Goal: Information Seeking & Learning: Learn about a topic

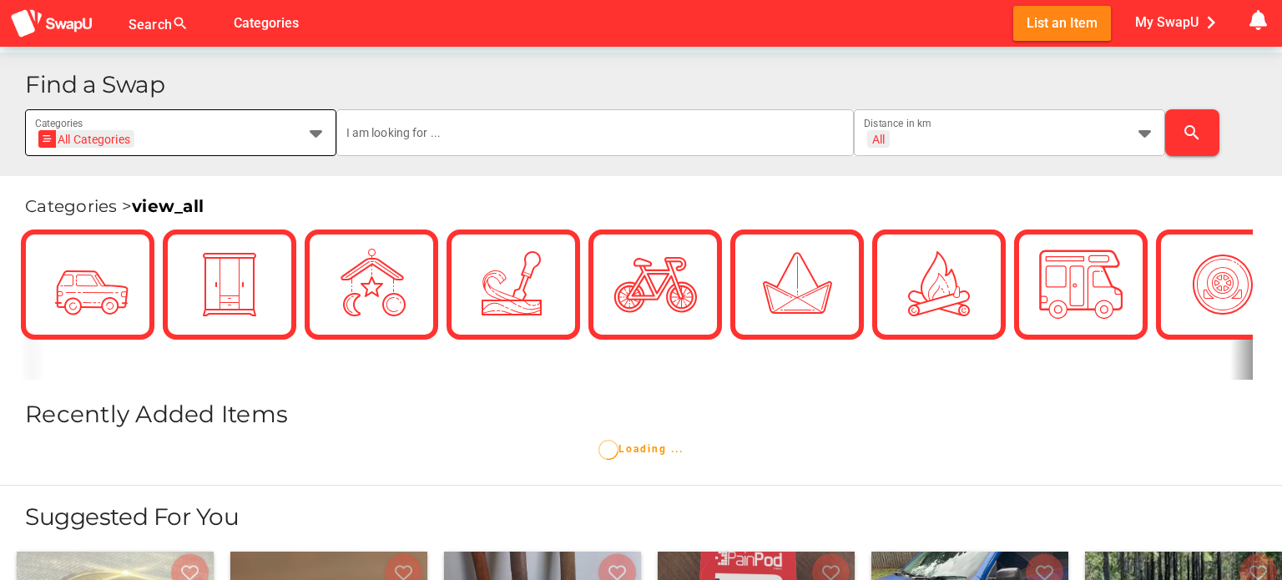
click at [233, 99] on div "Find a Swap All Categories All Categories Categories All + All Distance in km s…" at bounding box center [647, 114] width 1244 height 83
click at [237, 118] on div "All Categories All Categories Categories" at bounding box center [165, 132] width 261 height 47
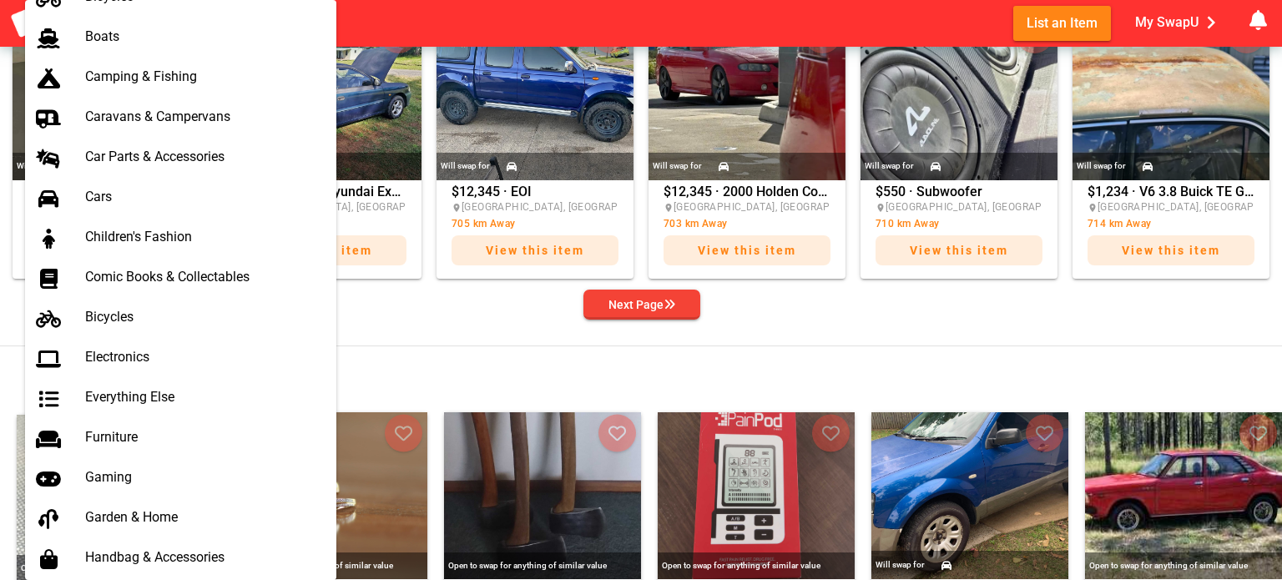
scroll to position [232, 0]
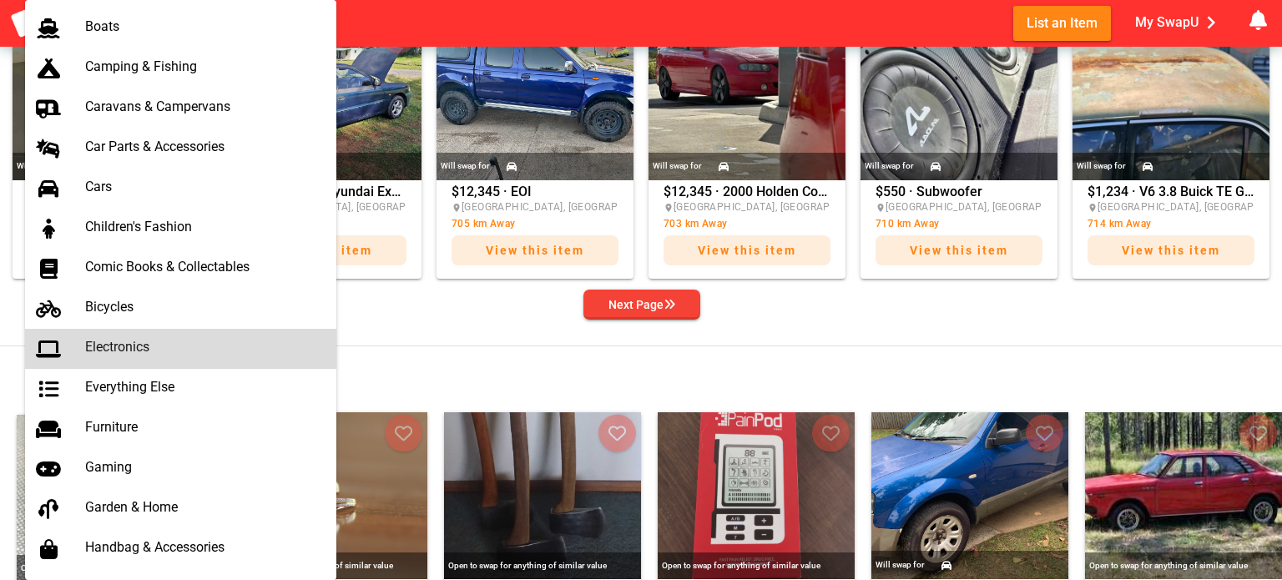
click at [124, 352] on div "Electronics" at bounding box center [204, 347] width 238 height 16
type input "Electronics"
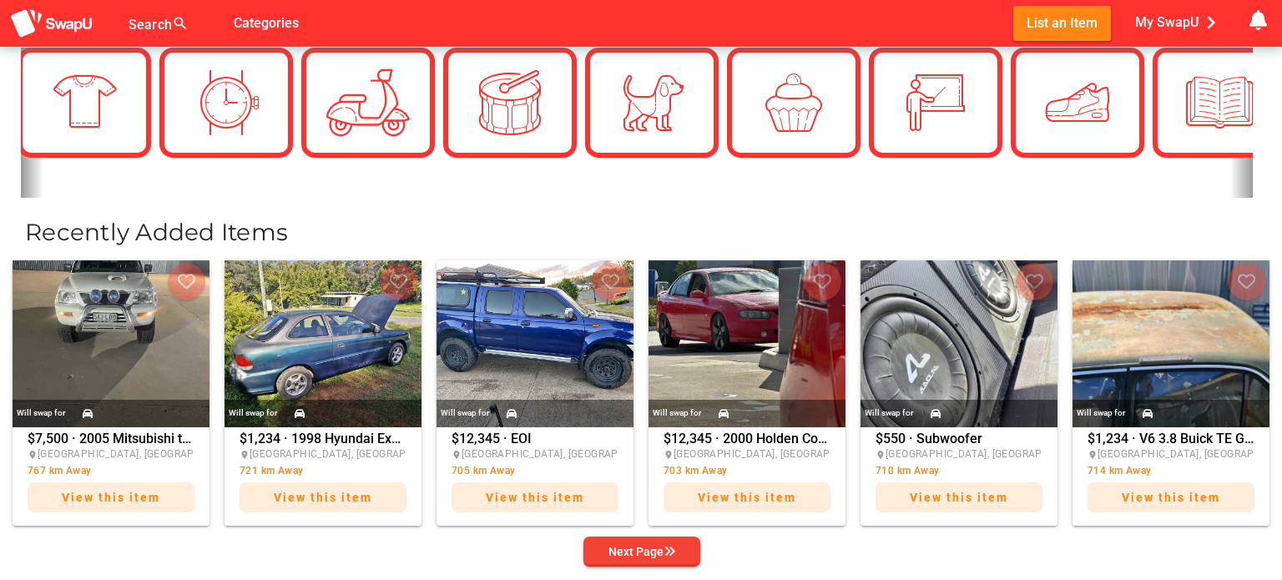
scroll to position [0, 0]
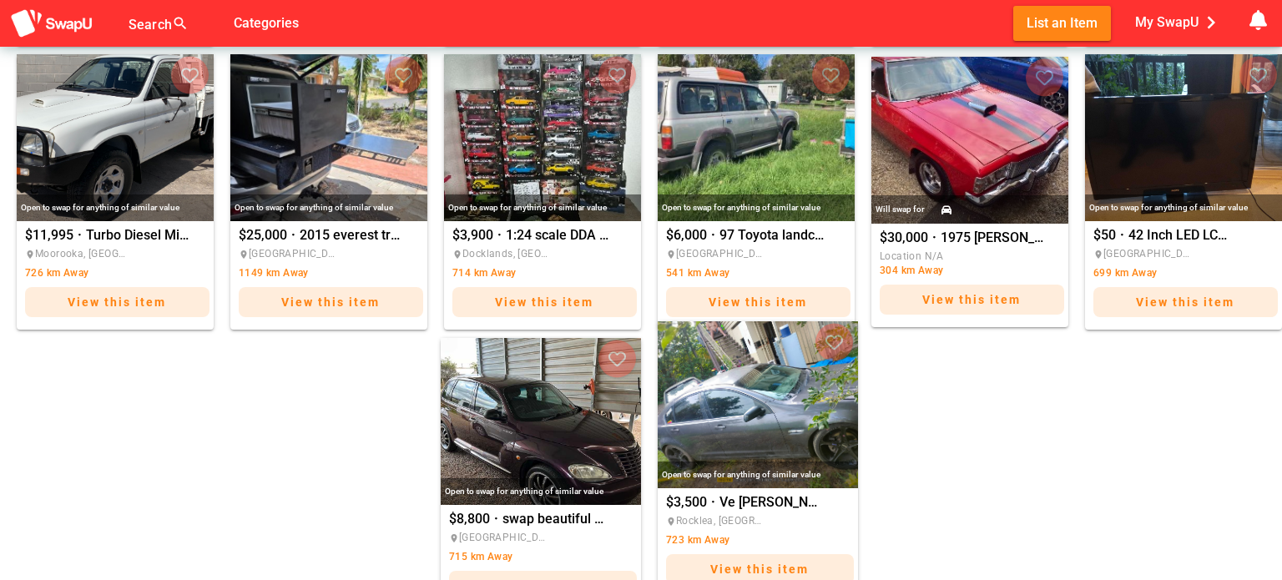
click at [761, 437] on img "Ve Berlina Holden Commodore S1 3.6L V6 L.E.O" at bounding box center [758, 404] width 200 height 167
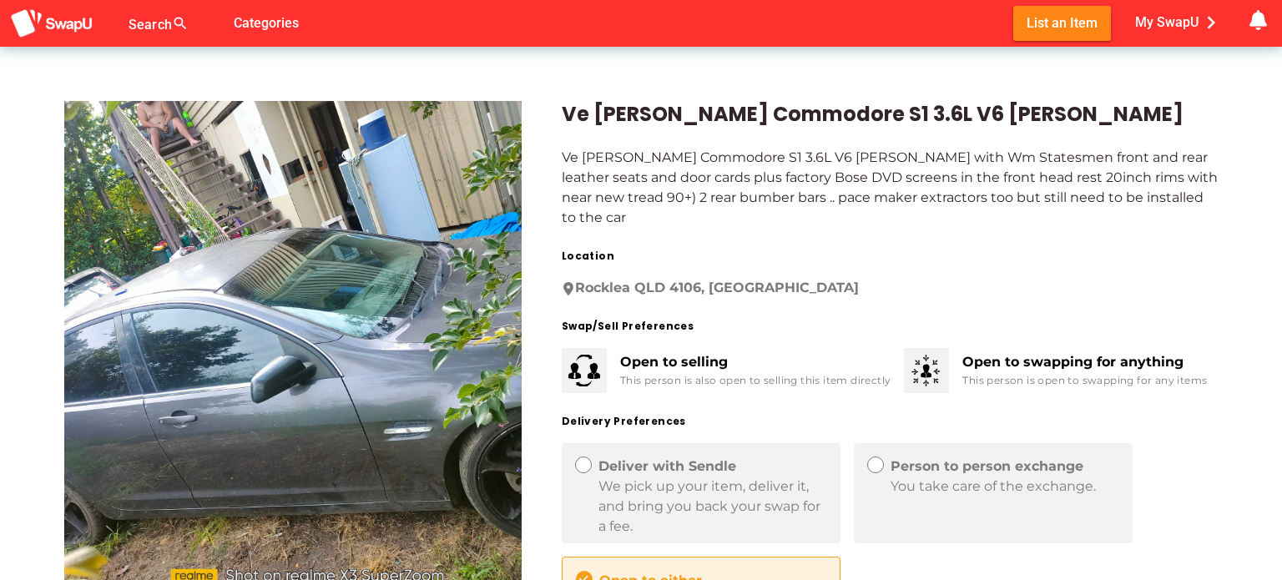
scroll to position [12, 0]
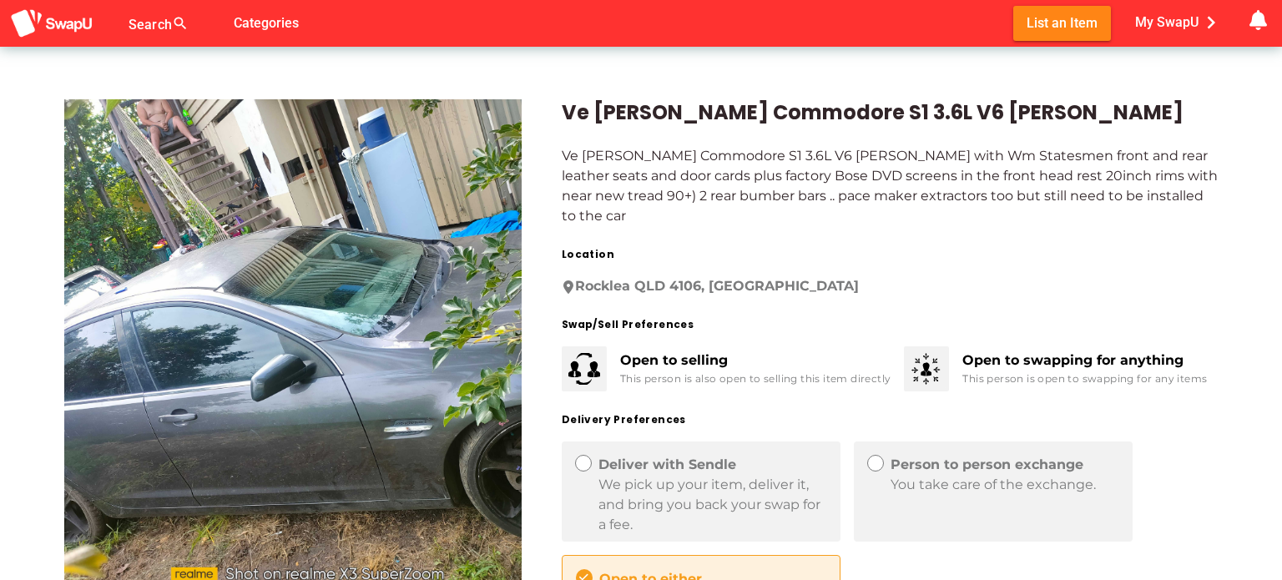
click at [404, 340] on img at bounding box center [293, 349] width 458 height 501
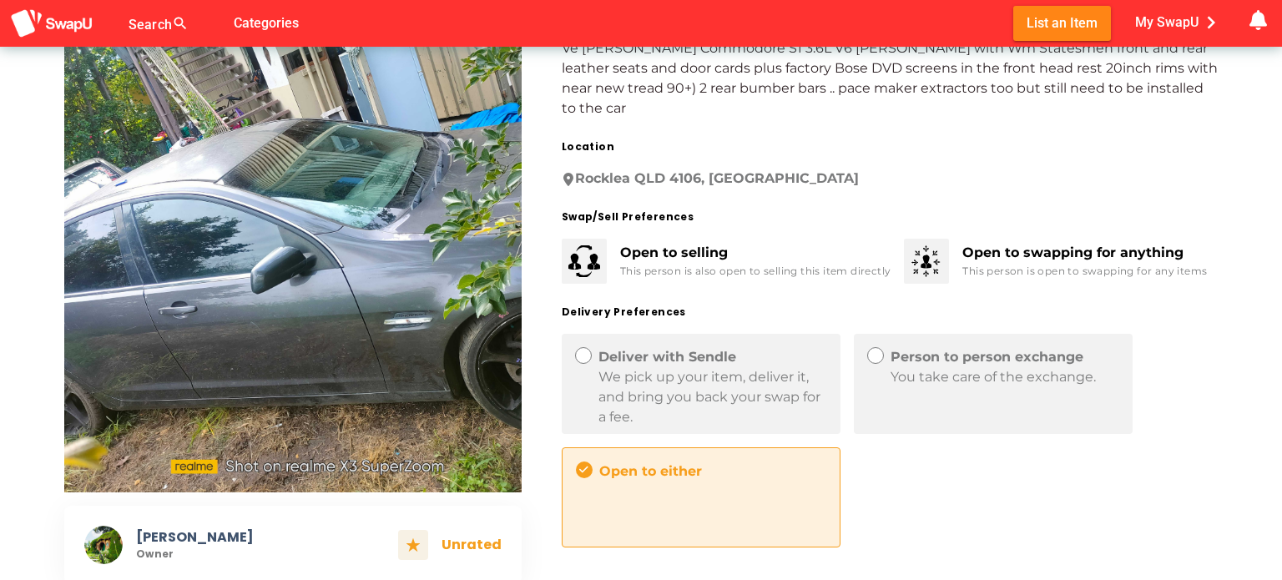
scroll to position [97, 0]
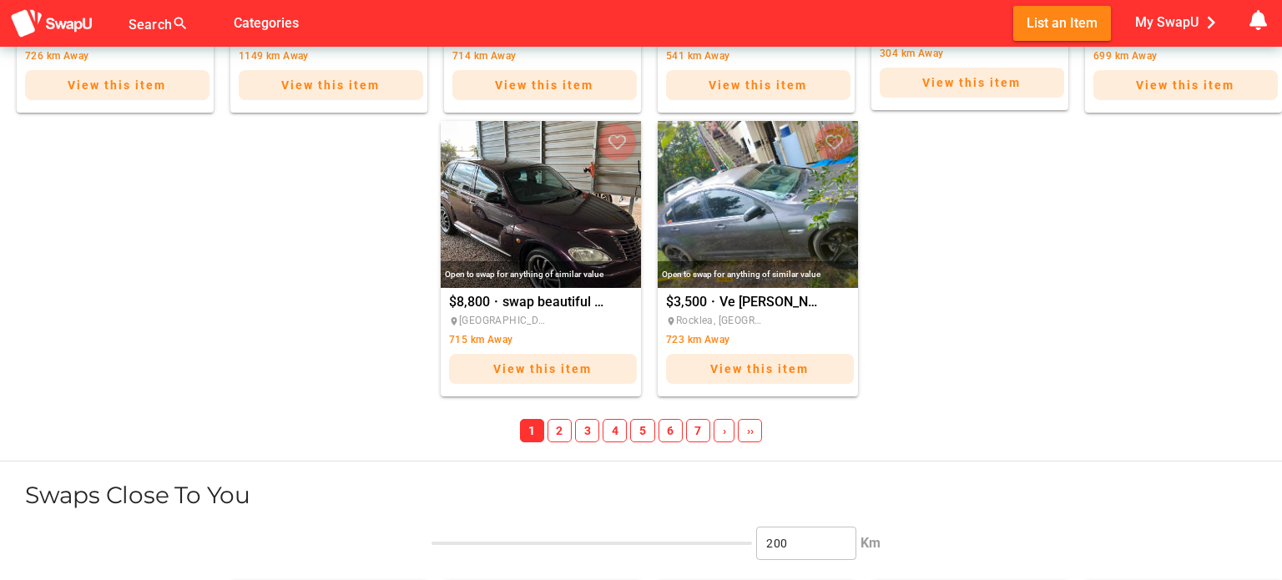
scroll to position [1877, 0]
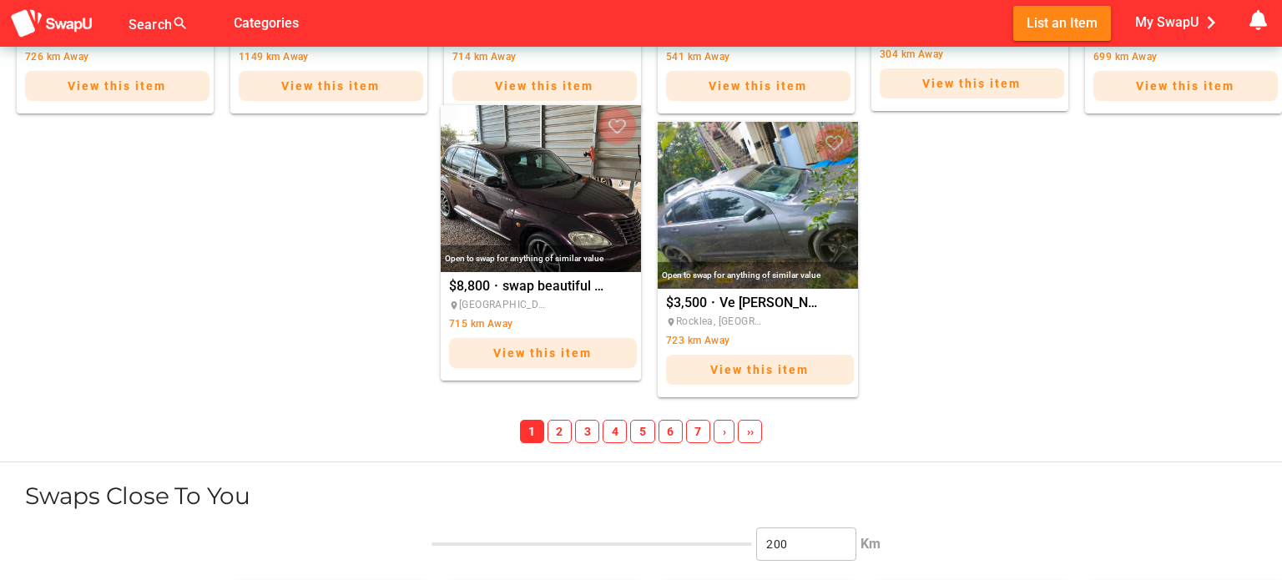
click at [495, 200] on img "swap beautiful PT cruiser custom classic car auto ac" at bounding box center [541, 188] width 200 height 167
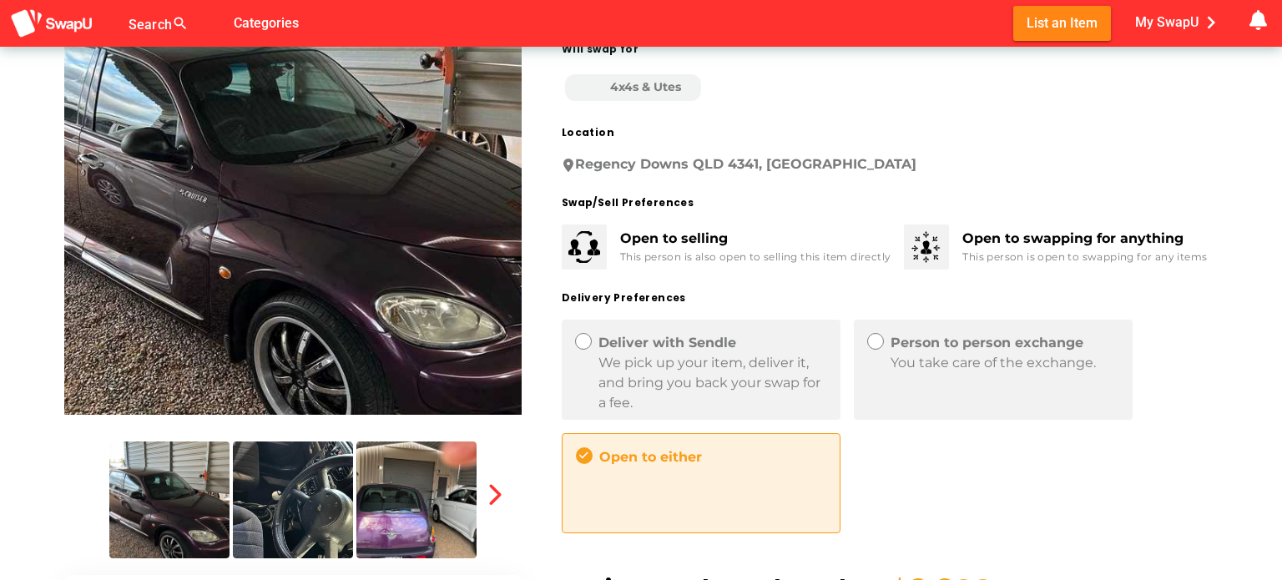
scroll to position [197, 0]
click at [495, 499] on icon "button" at bounding box center [494, 494] width 23 height 23
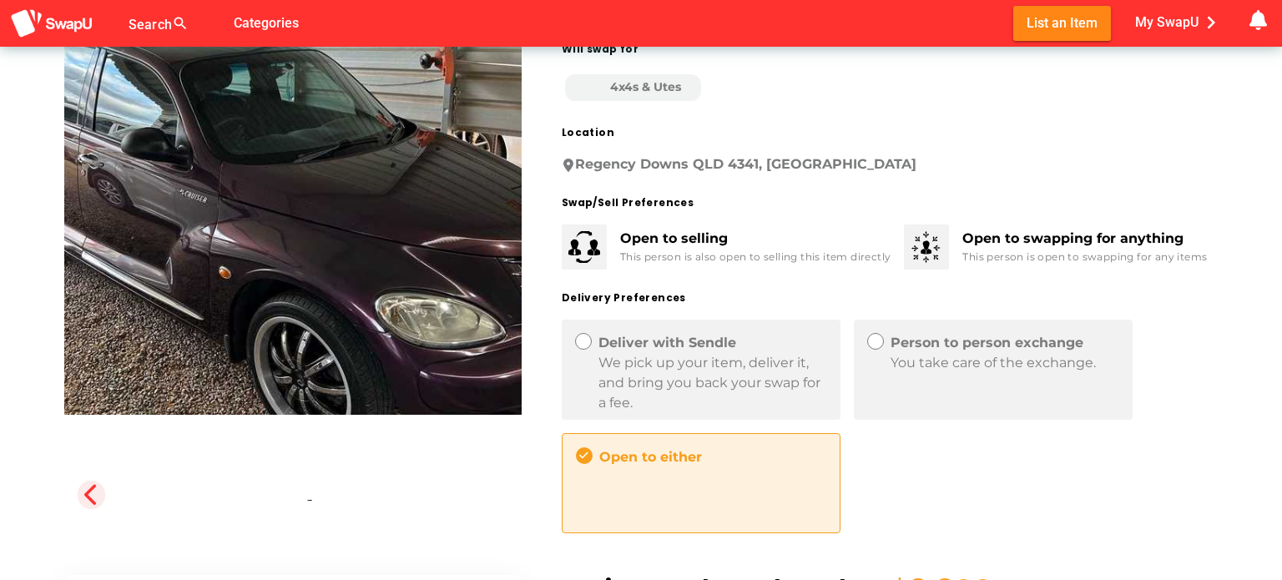
click at [91, 487] on icon "button" at bounding box center [91, 494] width 23 height 23
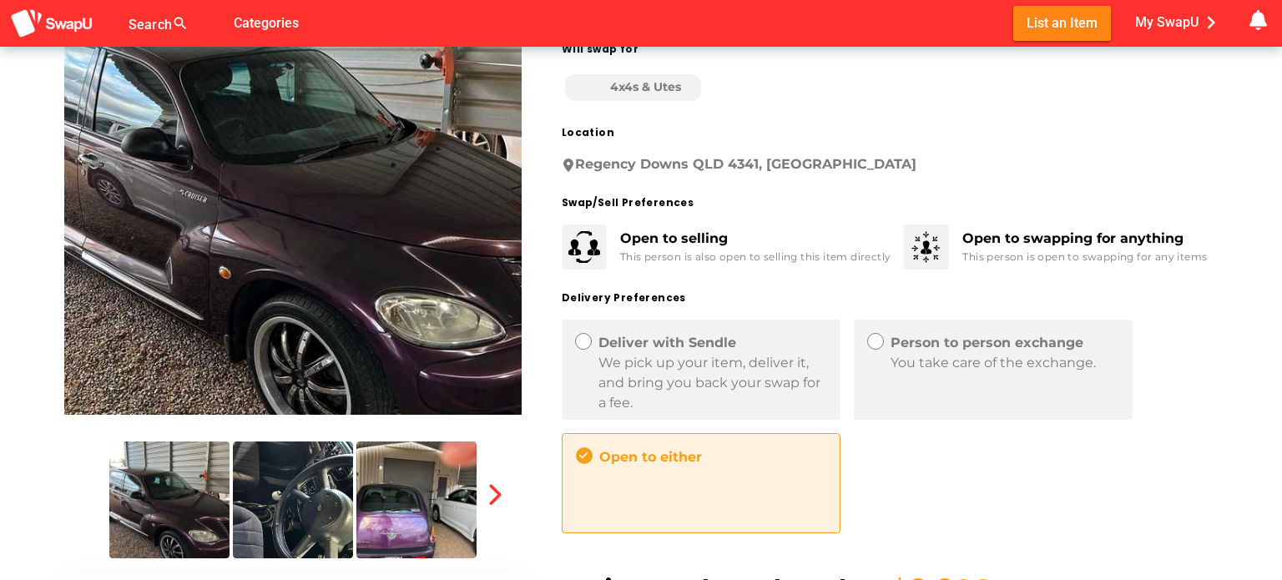
click at [247, 493] on img at bounding box center [293, 500] width 120 height 117
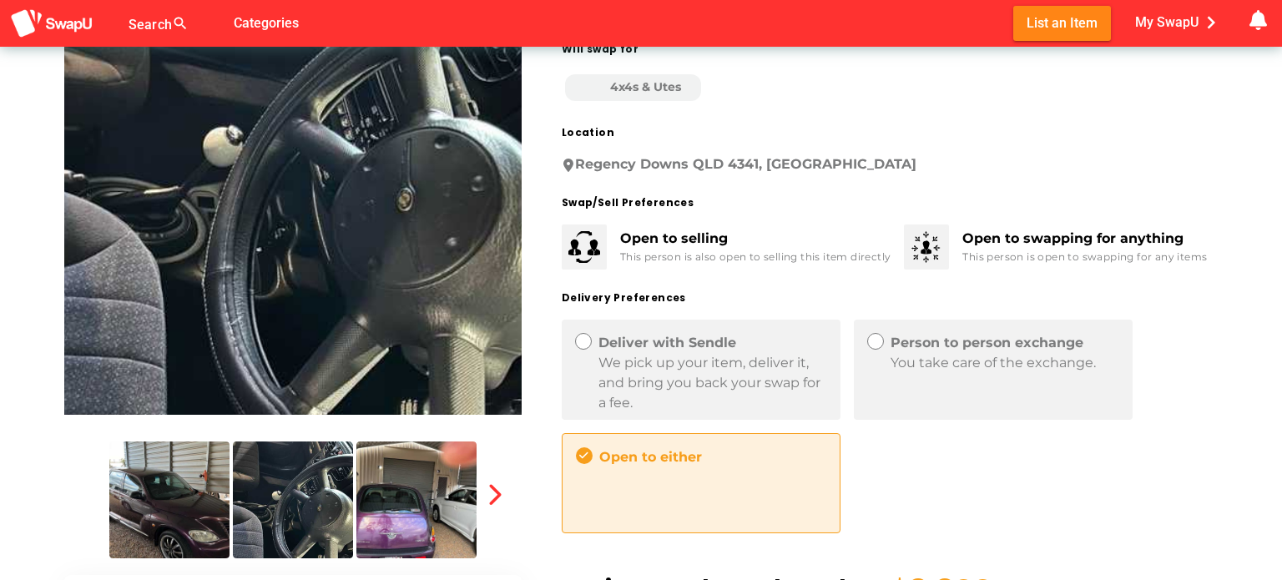
scroll to position [203, 0]
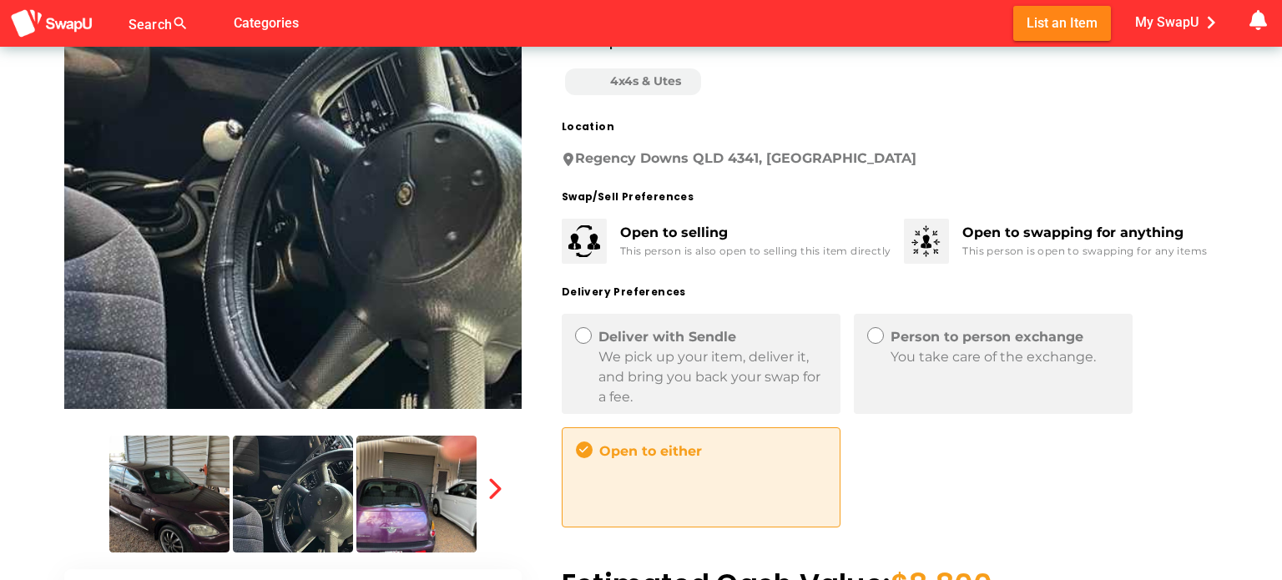
click at [387, 488] on img at bounding box center [417, 494] width 120 height 117
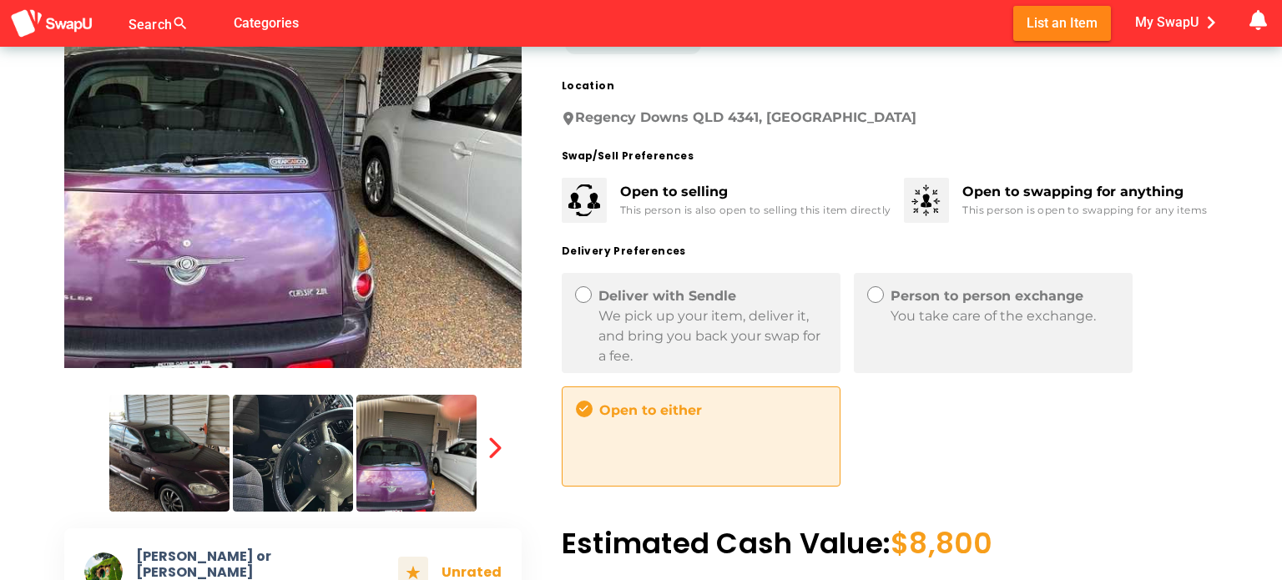
scroll to position [244, 0]
click at [500, 448] on icon "button" at bounding box center [494, 448] width 23 height 23
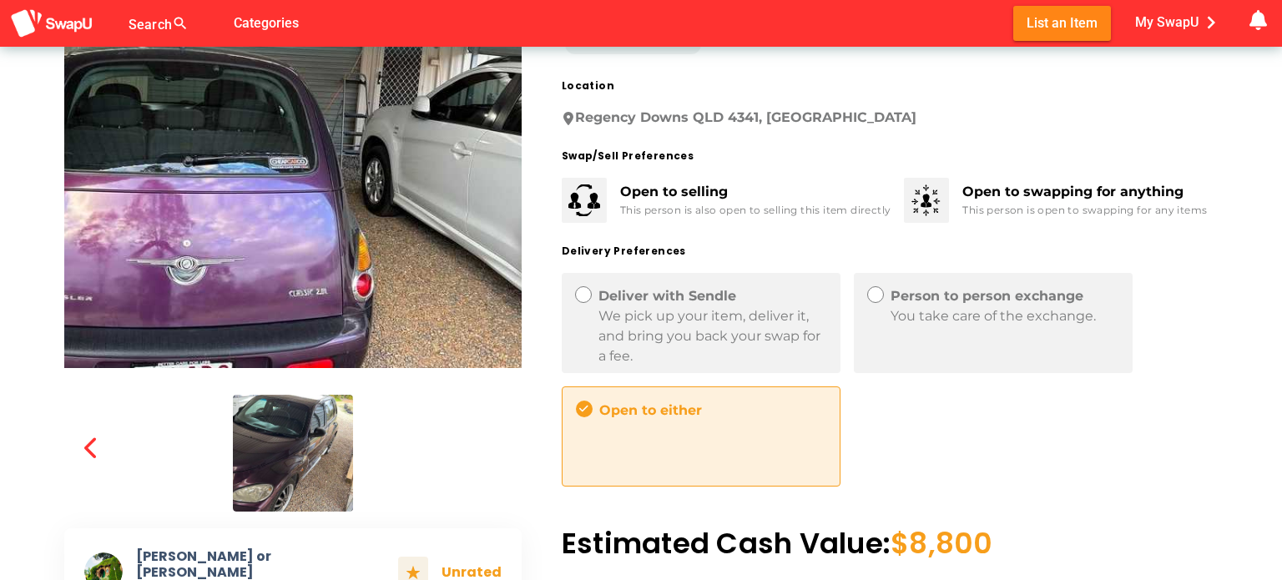
click at [172, 470] on div at bounding box center [291, 452] width 361 height 120
click at [280, 443] on img at bounding box center [293, 453] width 120 height 117
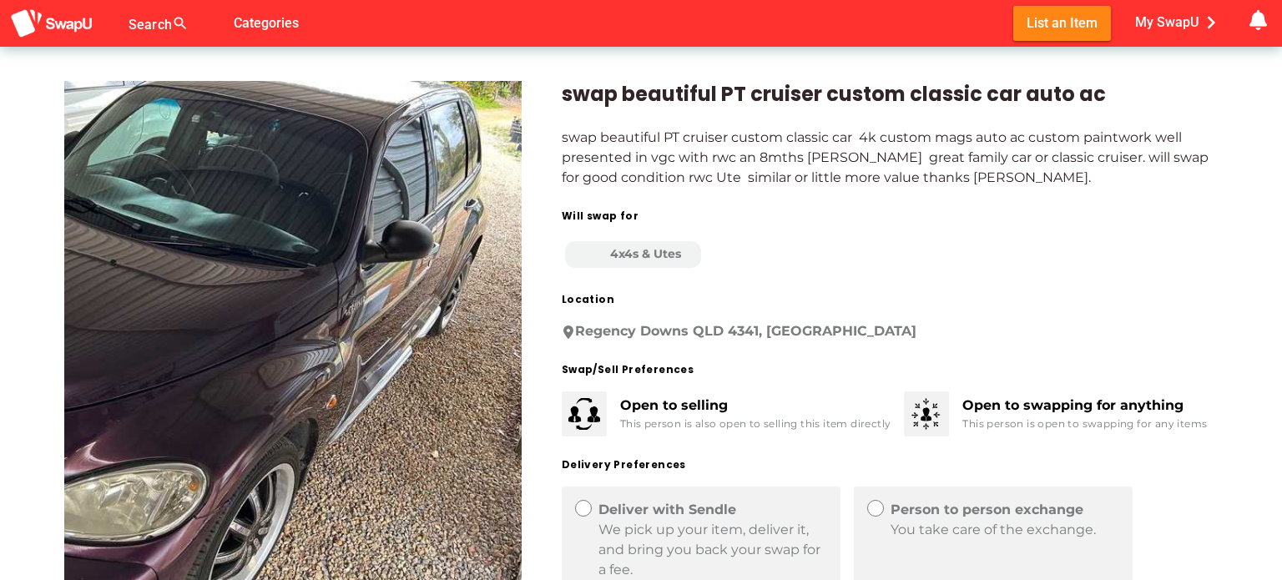
scroll to position [28, 0]
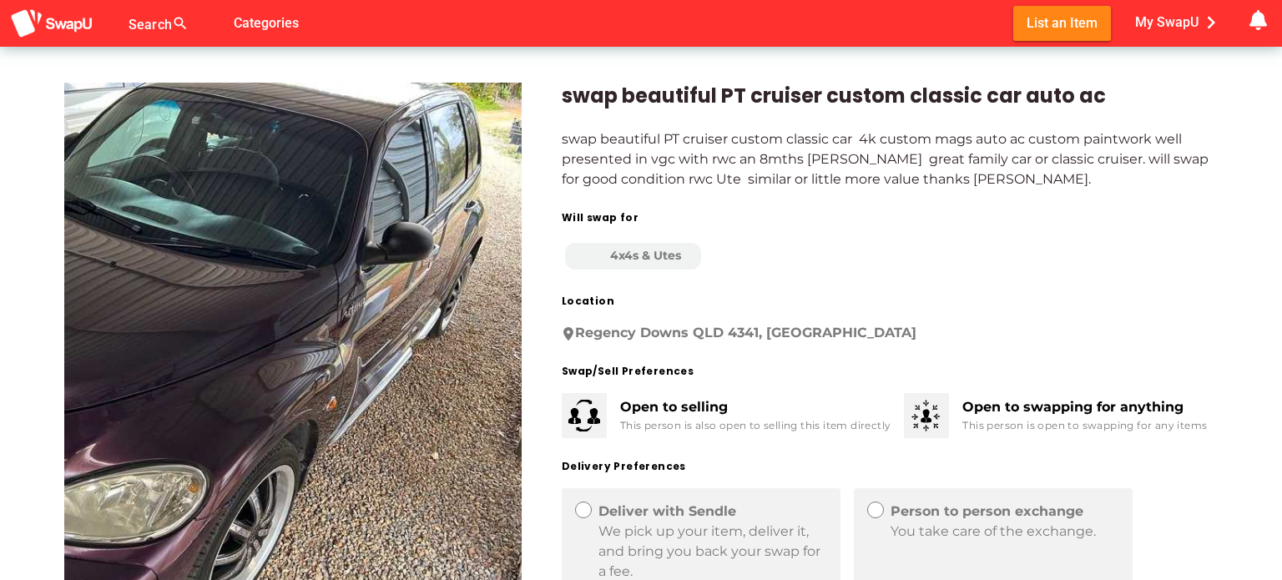
click at [280, 443] on img at bounding box center [293, 333] width 458 height 501
click at [293, 266] on img at bounding box center [293, 333] width 458 height 501
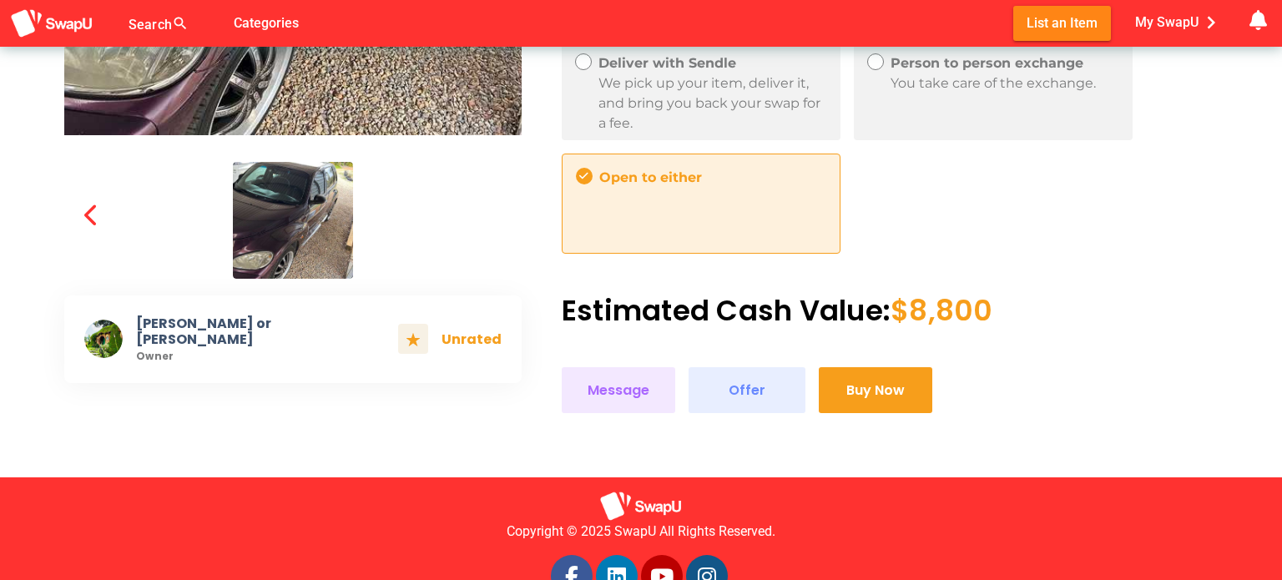
scroll to position [524, 0]
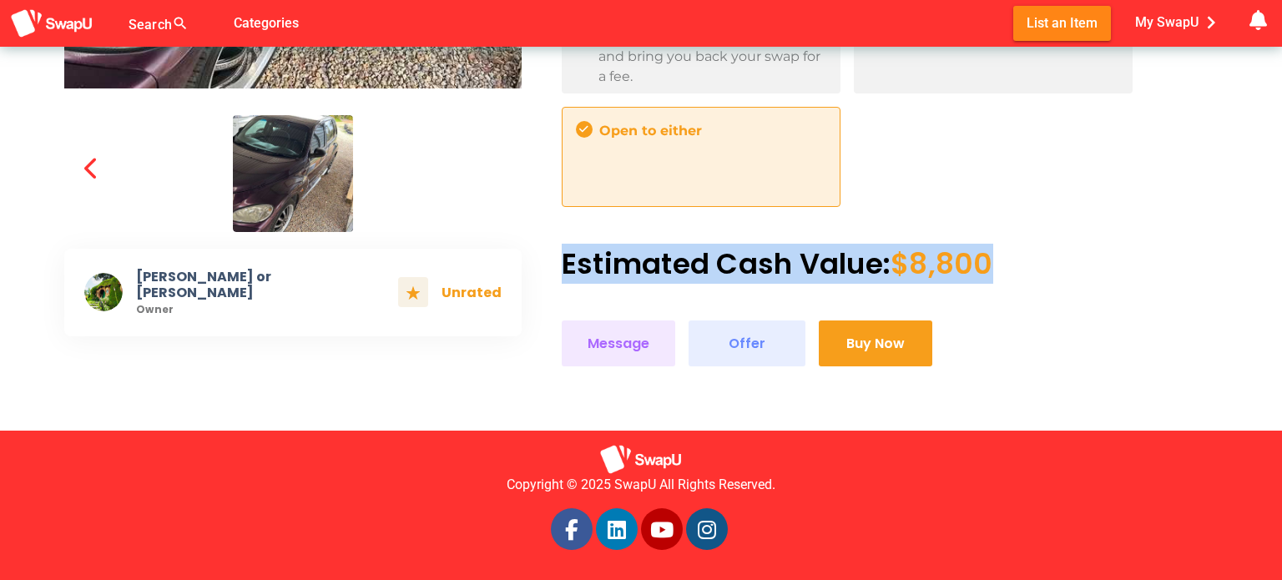
drag, startPoint x: 565, startPoint y: 270, endPoint x: 1000, endPoint y: 274, distance: 435.0
click at [1000, 274] on div "Estimated Cash Value: $8,800" at bounding box center [890, 263] width 656 height 33
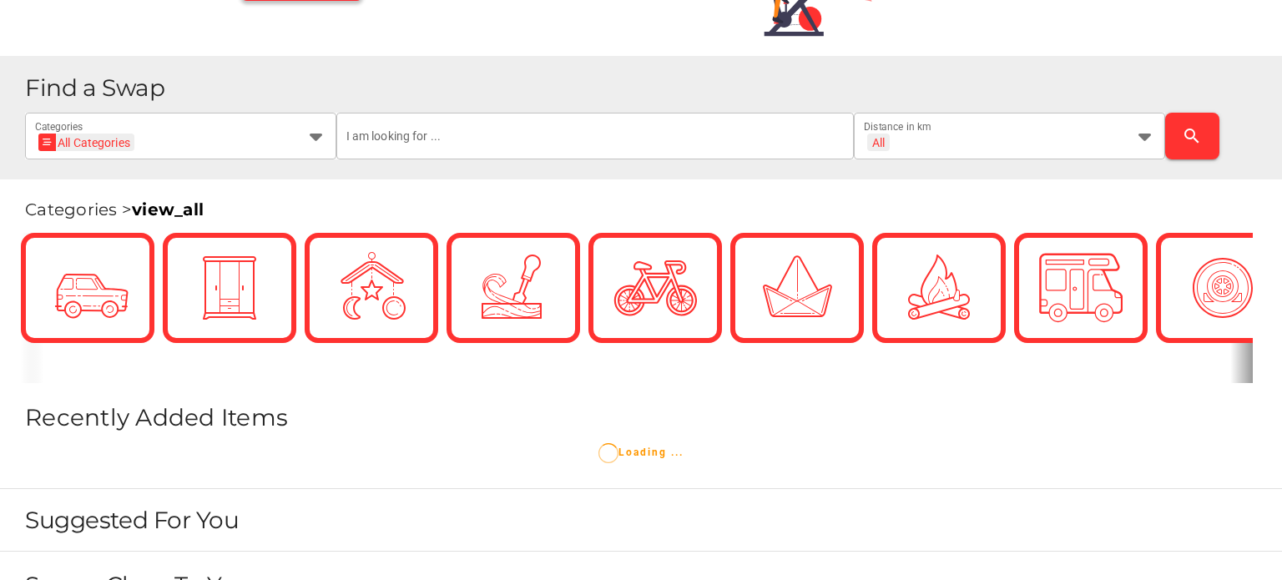
scroll to position [257, 0]
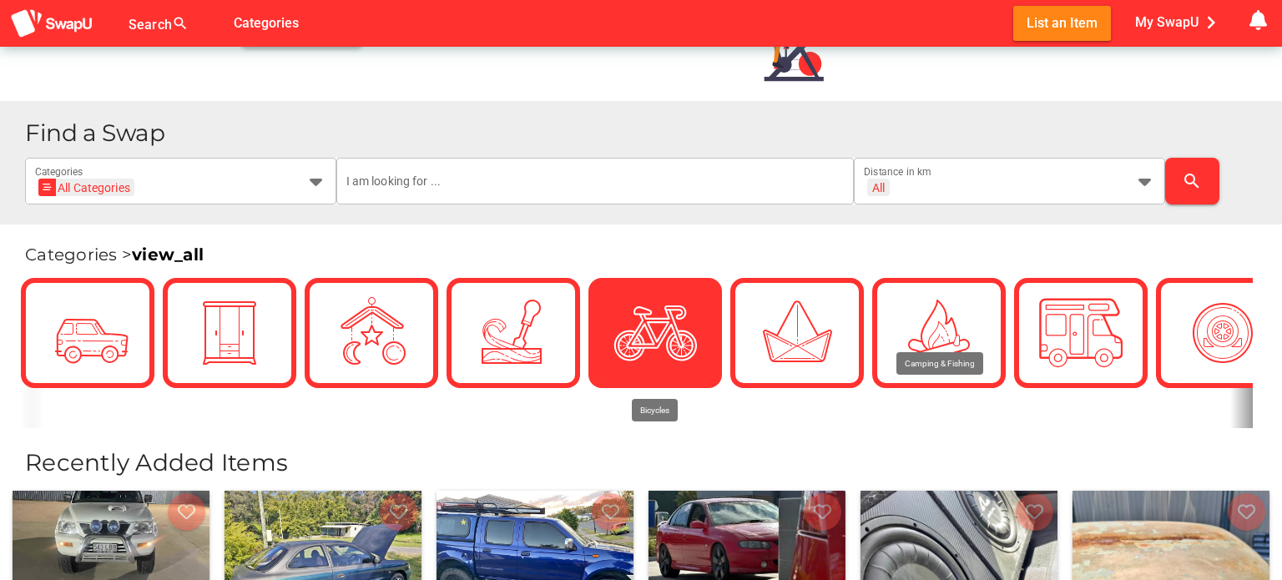
click at [620, 322] on img at bounding box center [655, 332] width 83 height 83
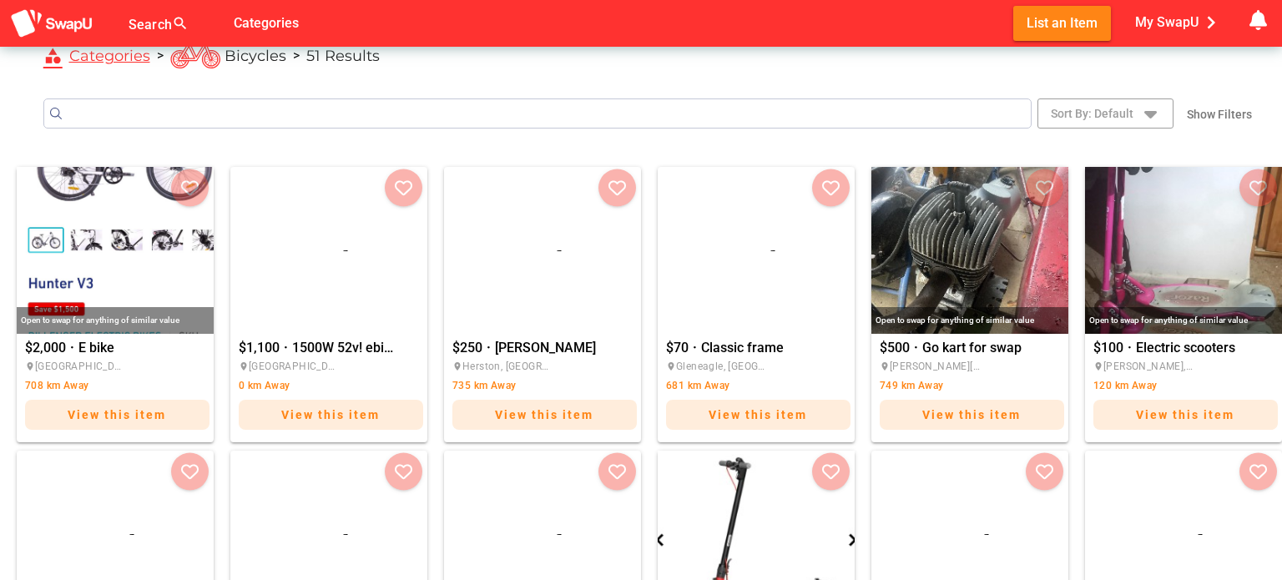
scroll to position [252, 0]
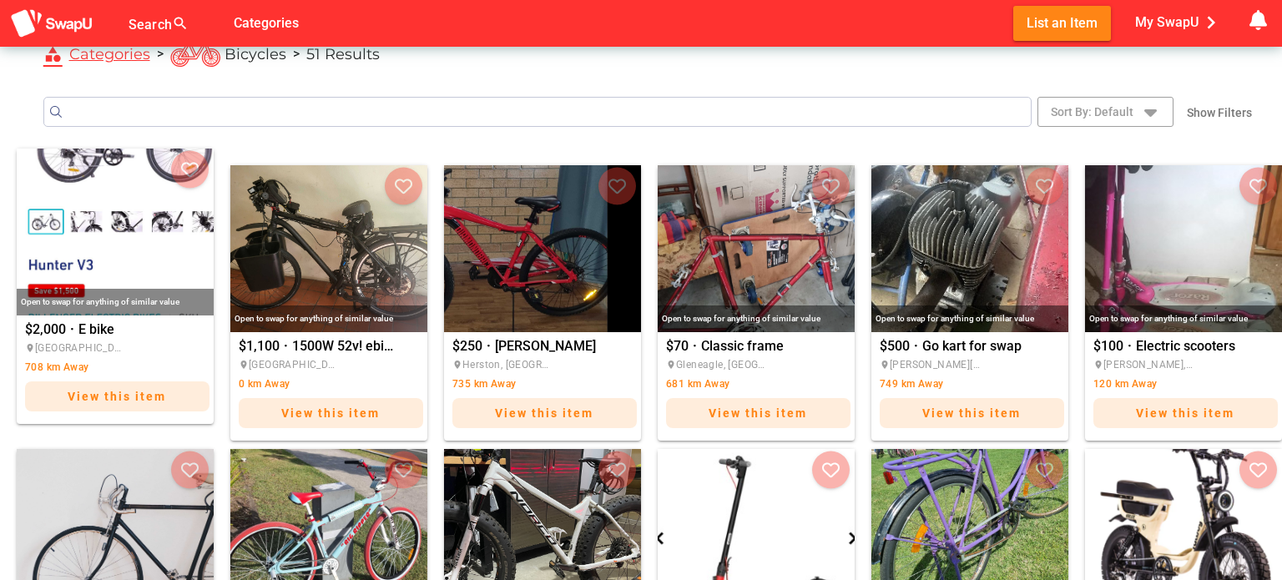
click at [129, 222] on img "E bike" at bounding box center [115, 232] width 197 height 167
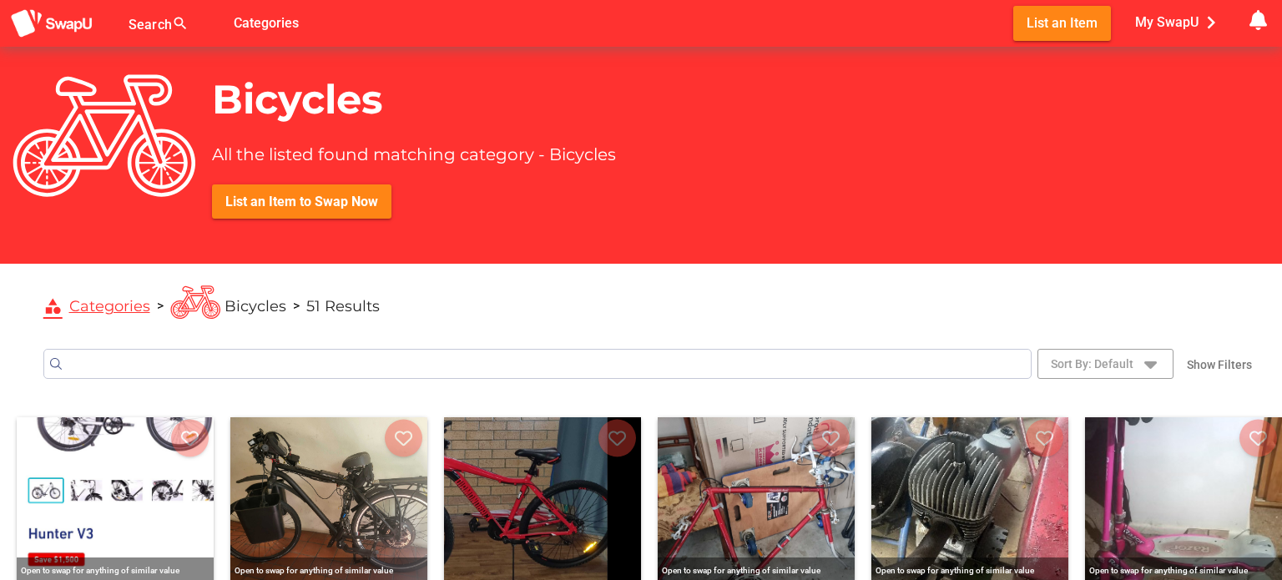
click at [300, 117] on div "Bicycles All the listed found matching category - Bicycles List an Item to Swap…" at bounding box center [414, 160] width 404 height 170
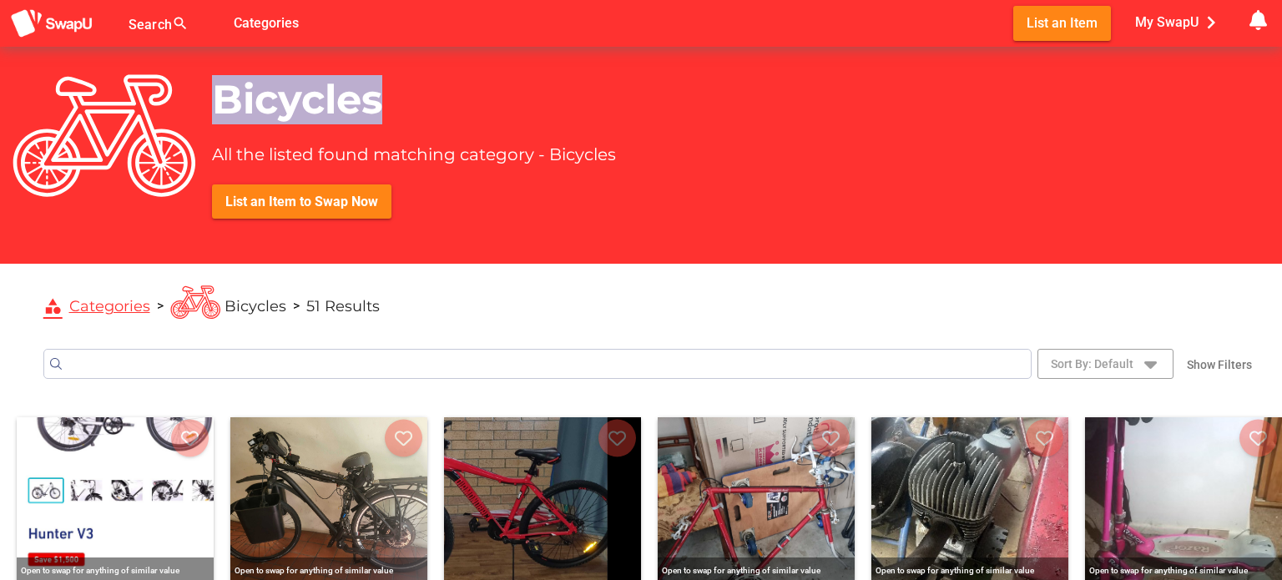
click at [300, 117] on div "Bicycles All the listed found matching category - Bicycles List an Item to Swap…" at bounding box center [414, 160] width 404 height 170
copy div "Bicycles"
